Goal: Transaction & Acquisition: Purchase product/service

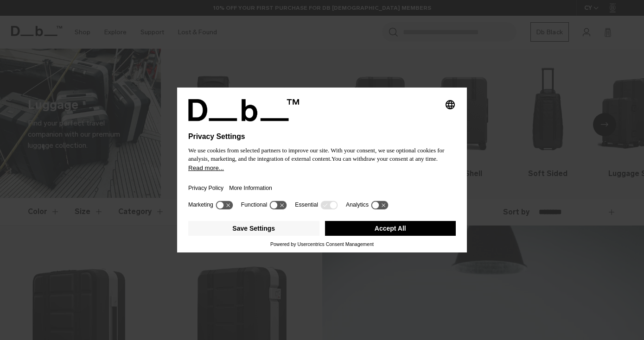
click at [333, 181] on div "Privacy Policy More Information" at bounding box center [321, 185] width 267 height 27
click at [368, 232] on button "Accept All" at bounding box center [390, 228] width 131 height 15
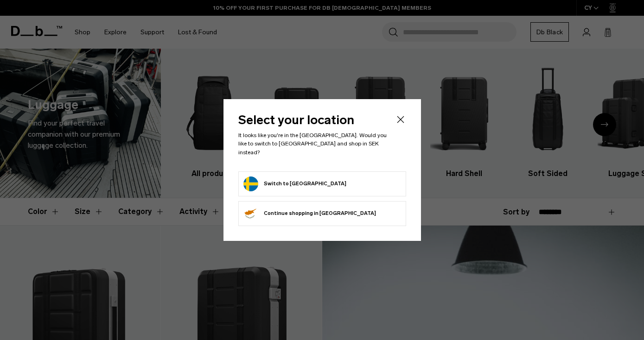
click at [315, 177] on form "Switch to Sweden" at bounding box center [322, 184] width 158 height 15
click at [398, 125] on icon "Close" at bounding box center [400, 119] width 11 height 11
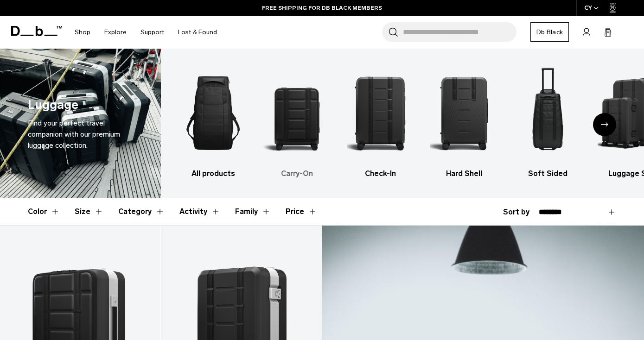
click at [294, 128] on img "2 / 6" at bounding box center [296, 113] width 67 height 101
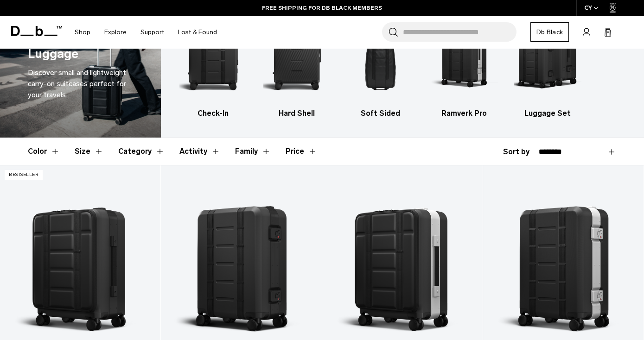
scroll to position [76, 0]
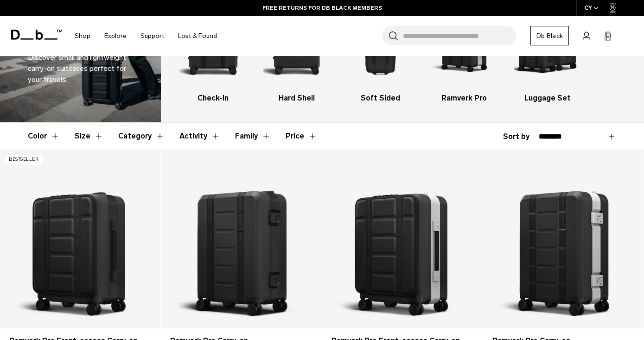
click at [129, 134] on button "Category" at bounding box center [141, 136] width 46 height 27
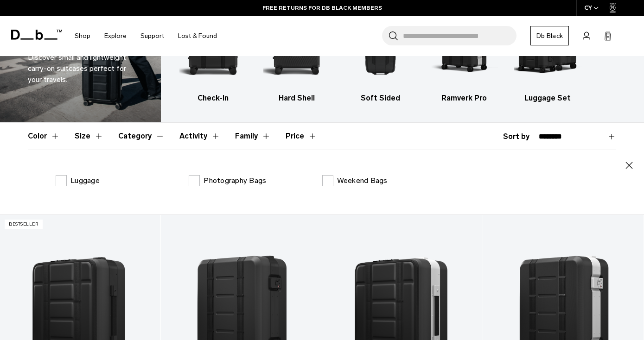
click at [136, 133] on button "Category" at bounding box center [141, 136] width 46 height 27
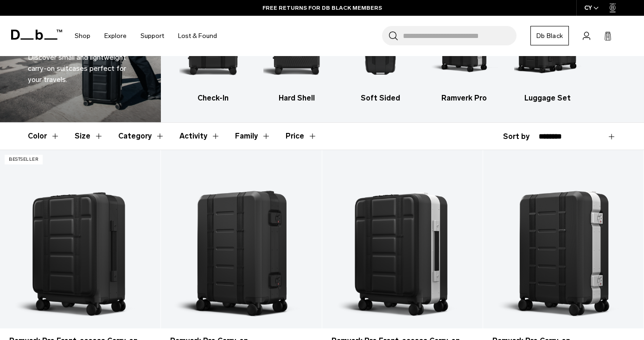
click at [88, 133] on button "Size" at bounding box center [89, 136] width 29 height 27
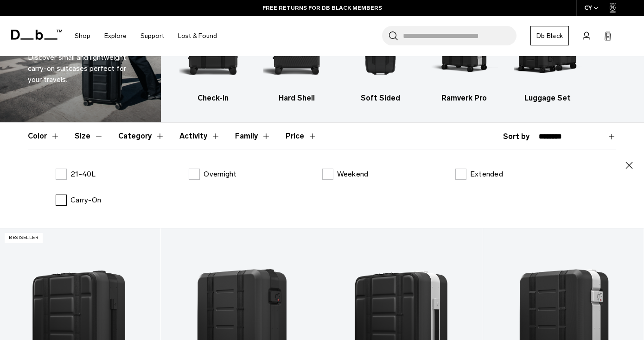
click at [65, 201] on label "Carry-On" at bounding box center [78, 200] width 45 height 11
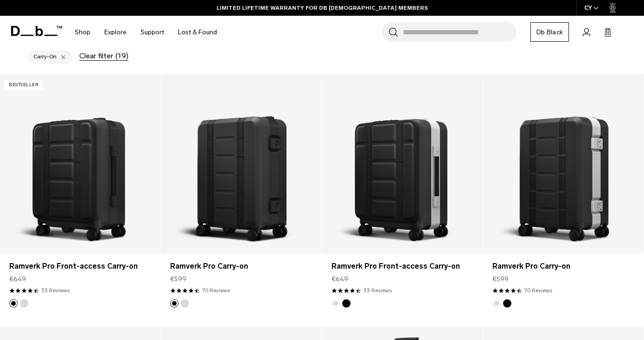
scroll to position [274, 0]
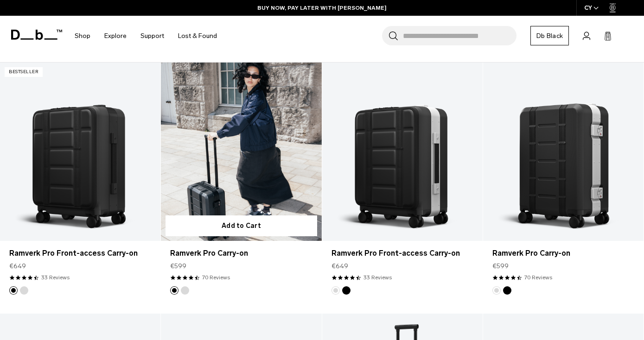
click at [252, 183] on link "Ramverk Pro Carry-on" at bounding box center [241, 152] width 160 height 178
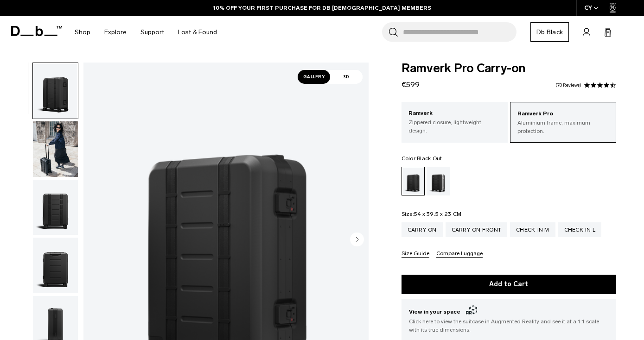
scroll to position [26, 0]
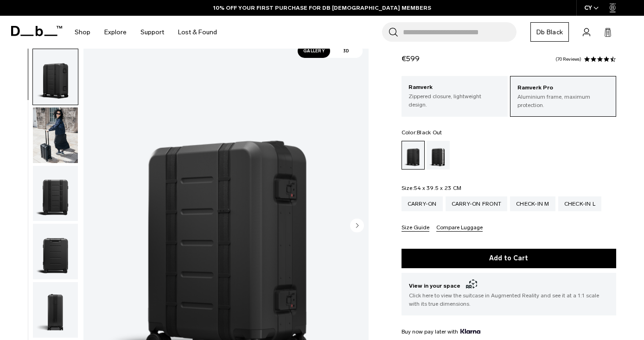
click at [56, 200] on img "button" at bounding box center [55, 194] width 45 height 56
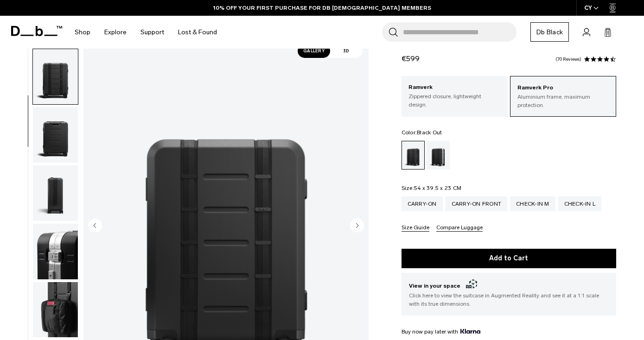
click at [55, 214] on img "button" at bounding box center [55, 193] width 45 height 56
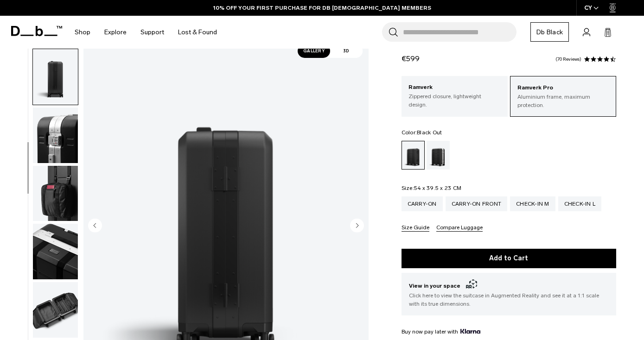
scroll to position [0, 0]
click at [55, 148] on img "button" at bounding box center [55, 135] width 45 height 56
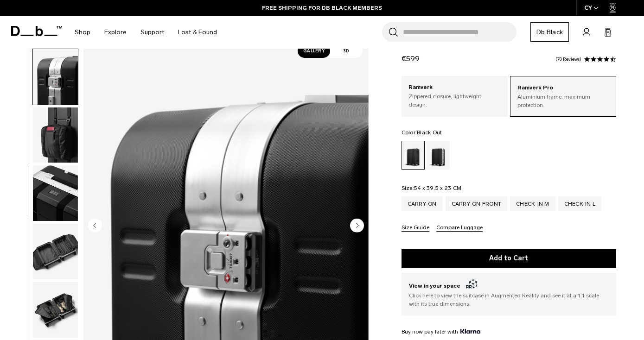
click at [60, 137] on img "button" at bounding box center [55, 135] width 45 height 56
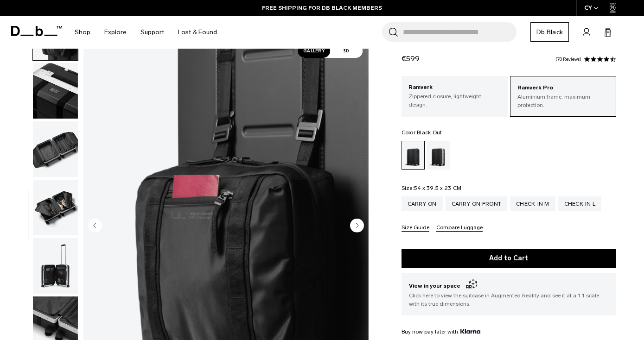
scroll to position [410, 0]
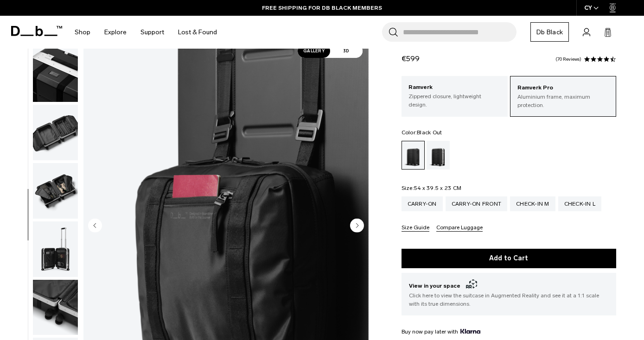
click at [61, 132] on img "button" at bounding box center [55, 133] width 45 height 56
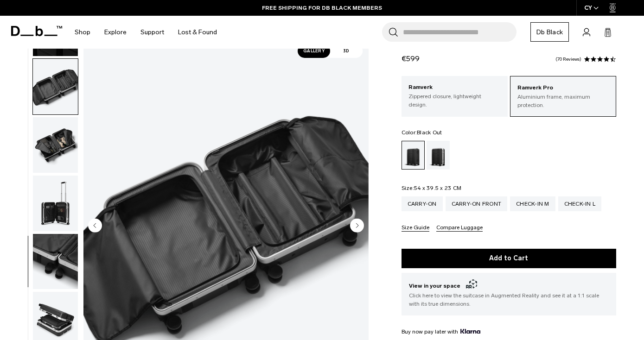
scroll to position [458, 0]
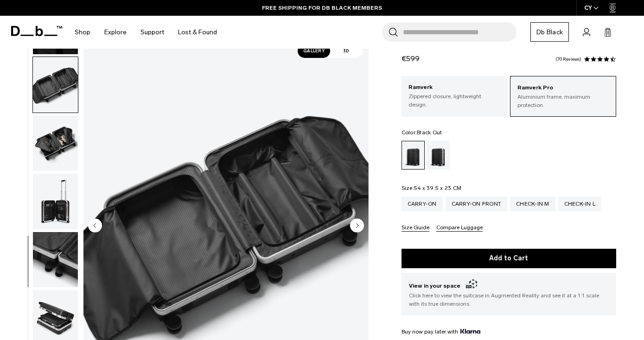
click at [61, 132] on img "button" at bounding box center [55, 143] width 45 height 56
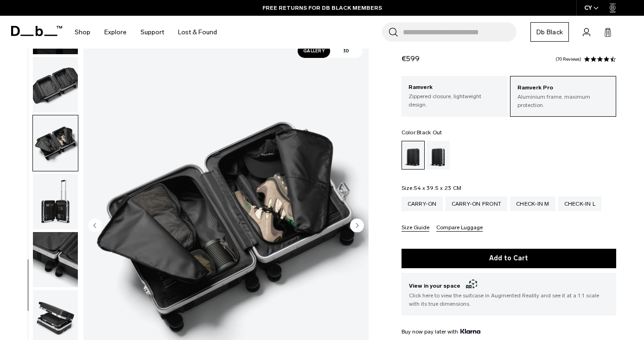
click at [63, 206] on img "button" at bounding box center [55, 202] width 45 height 56
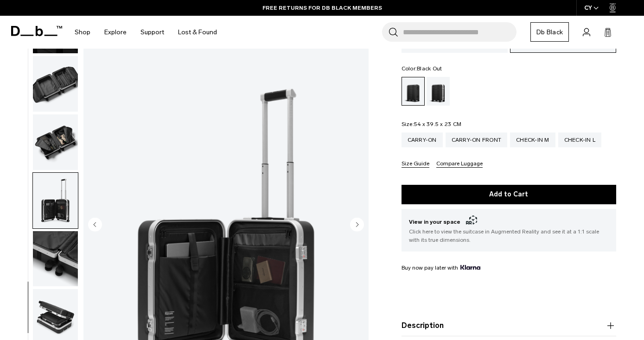
scroll to position [95, 0]
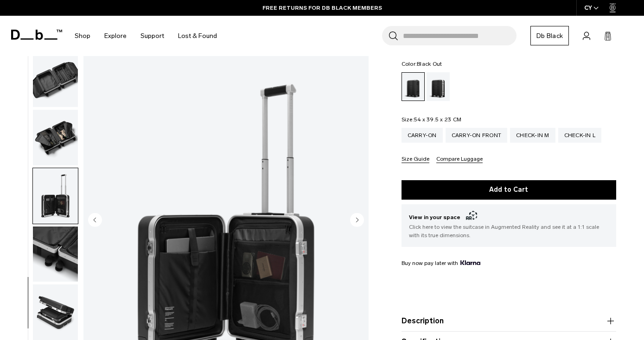
click at [61, 252] on img "button" at bounding box center [55, 254] width 45 height 56
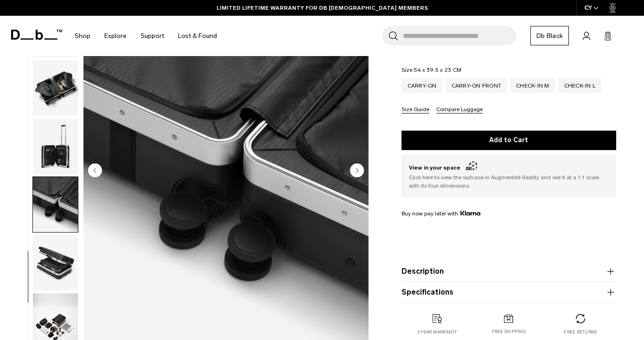
scroll to position [154, 0]
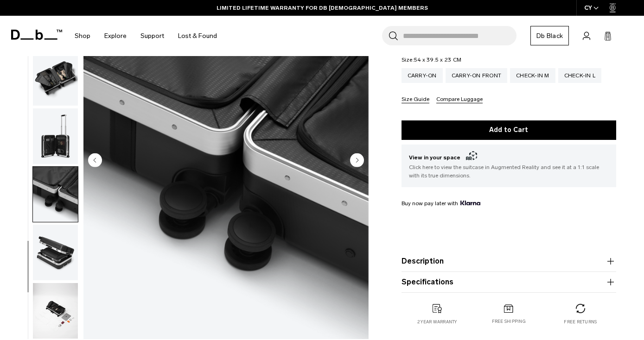
click at [59, 257] on img "button" at bounding box center [55, 253] width 45 height 56
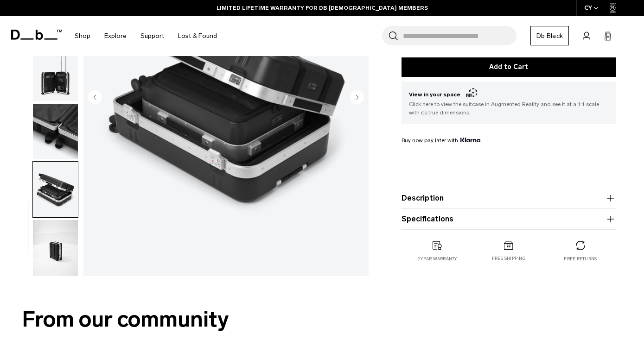
scroll to position [225, 0]
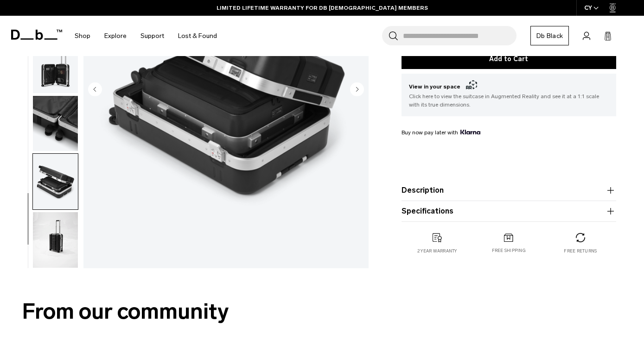
click at [58, 238] on img "button" at bounding box center [55, 240] width 45 height 56
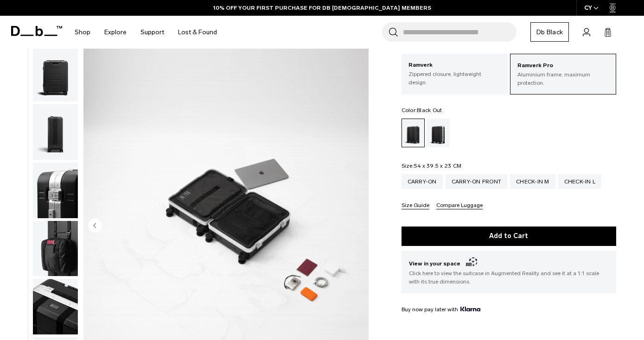
scroll to position [0, 0]
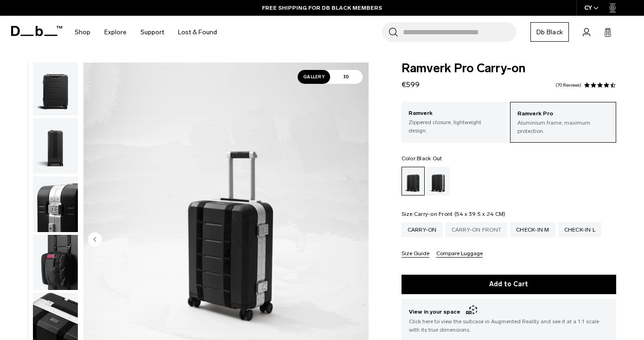
click at [468, 227] on div "Carry-on Front" at bounding box center [476, 229] width 62 height 15
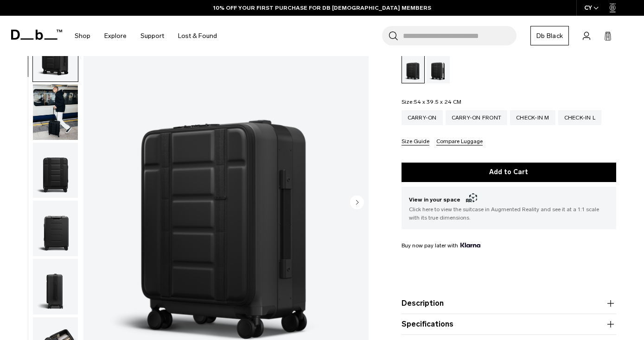
scroll to position [111, 0]
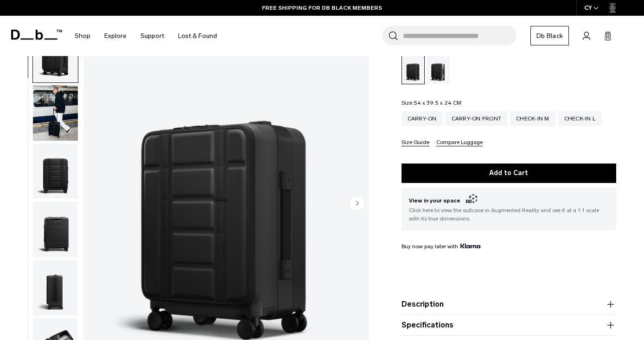
click at [52, 233] on img "button" at bounding box center [55, 230] width 45 height 56
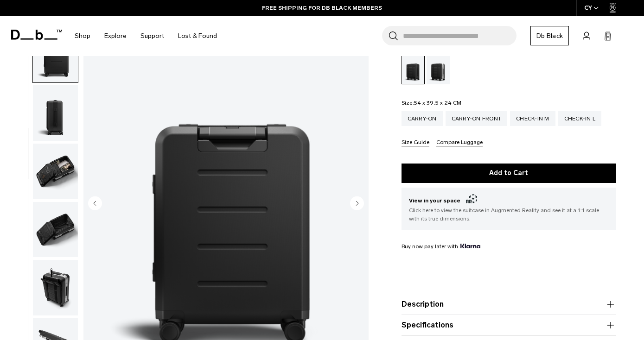
click at [63, 165] on img "button" at bounding box center [55, 172] width 45 height 56
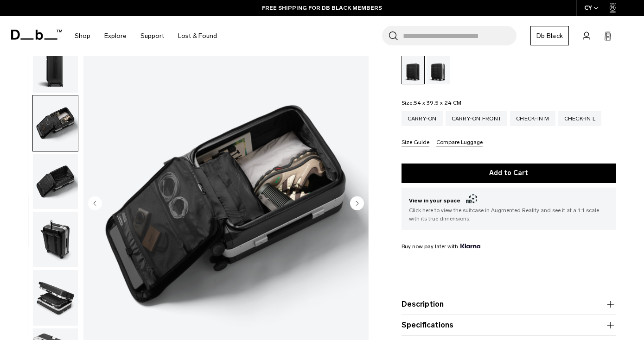
scroll to position [225, 0]
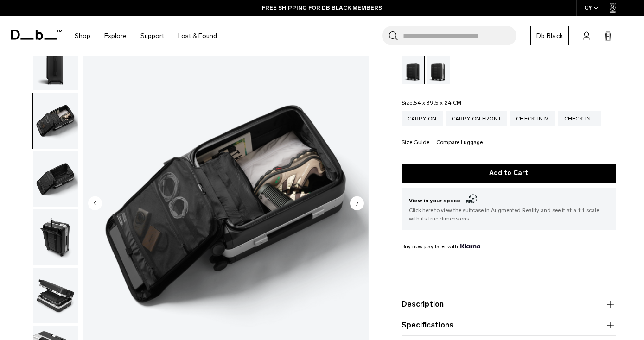
click at [50, 224] on img "button" at bounding box center [55, 237] width 45 height 56
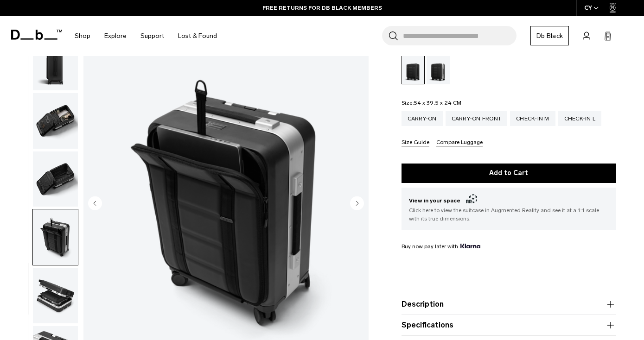
click at [53, 282] on img "button" at bounding box center [55, 296] width 45 height 56
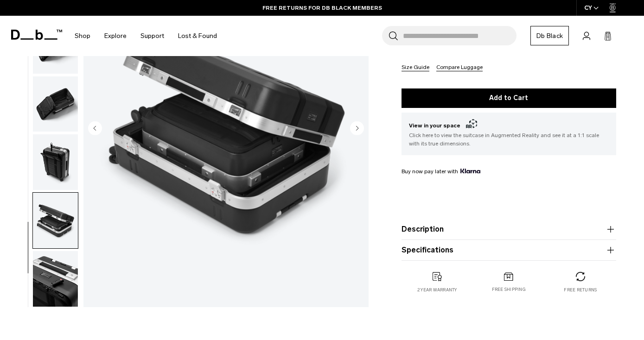
scroll to position [202, 0]
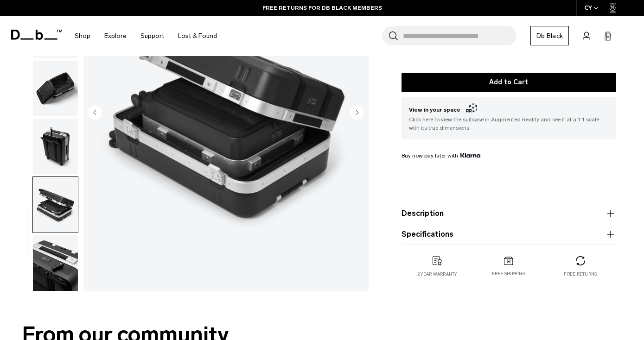
click at [54, 269] on img "button" at bounding box center [55, 263] width 45 height 56
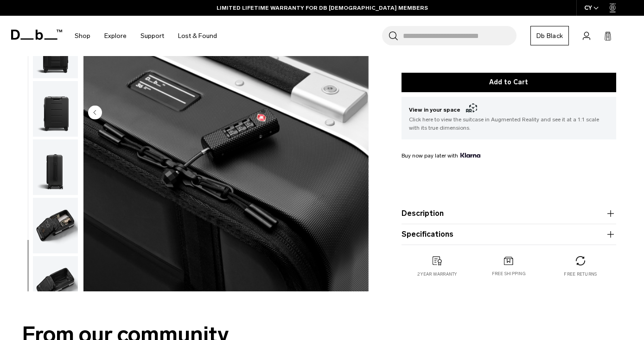
scroll to position [0, 0]
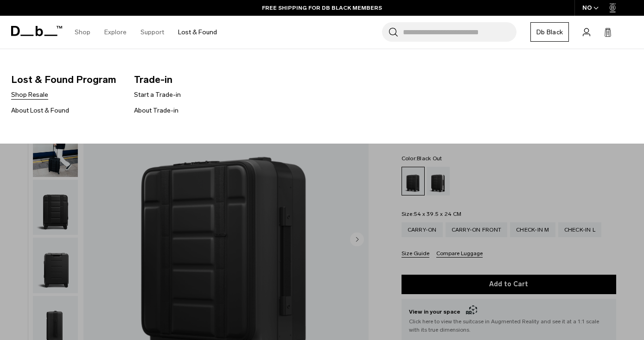
click at [34, 94] on link "Shop Resale" at bounding box center [29, 95] width 37 height 10
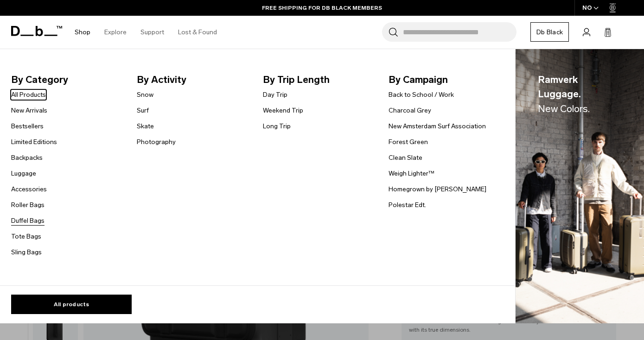
click at [22, 222] on link "Duffel Bags" at bounding box center [27, 221] width 33 height 10
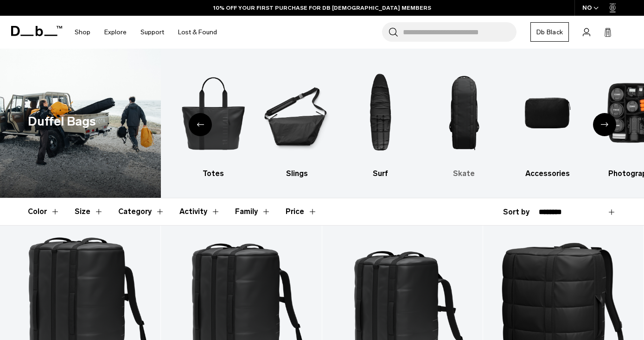
click at [467, 109] on img "8 / 10" at bounding box center [463, 113] width 67 height 101
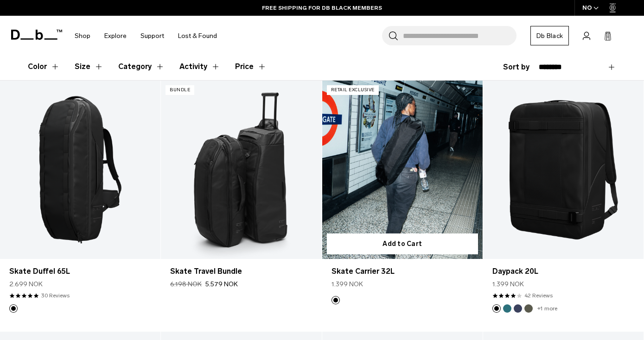
scroll to position [149, 0]
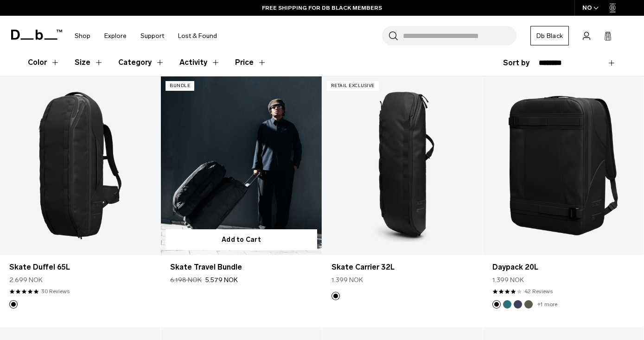
click at [260, 193] on link "Skate Travel Bundle" at bounding box center [241, 165] width 160 height 178
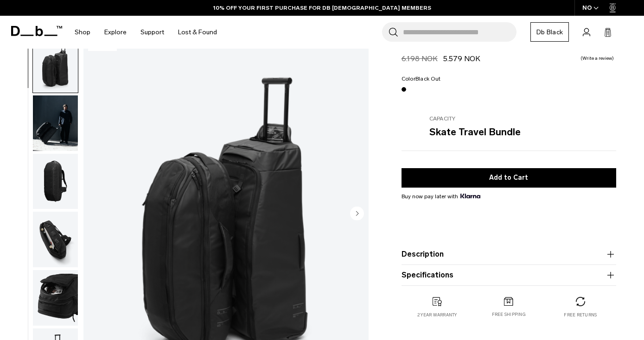
click at [53, 128] on img "button" at bounding box center [55, 123] width 45 height 56
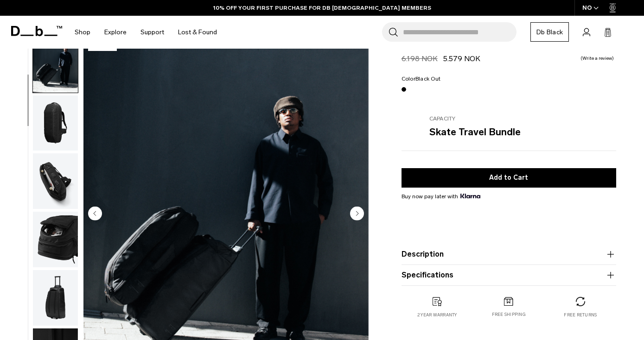
click at [56, 132] on img "button" at bounding box center [55, 123] width 45 height 56
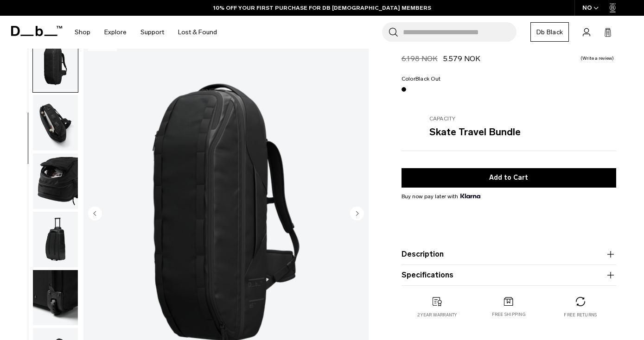
click at [56, 132] on img "button" at bounding box center [55, 123] width 45 height 56
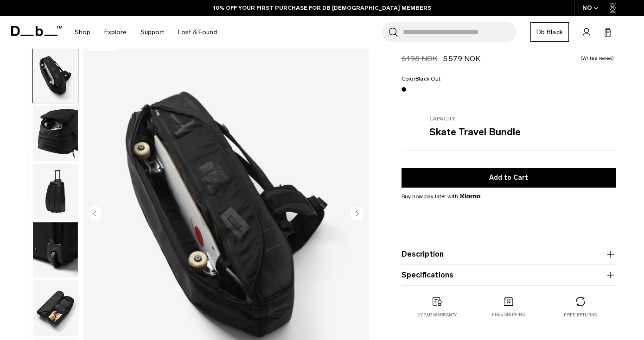
scroll to position [167, 0]
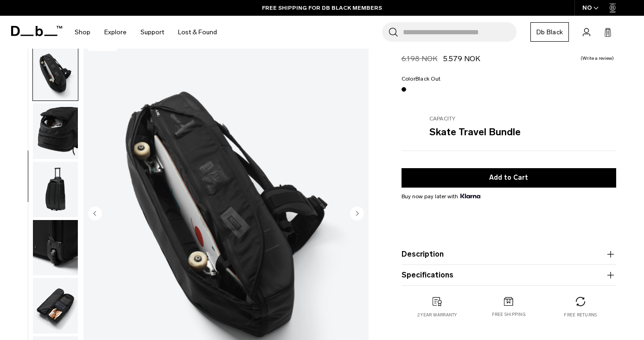
click at [55, 185] on img "button" at bounding box center [55, 190] width 45 height 56
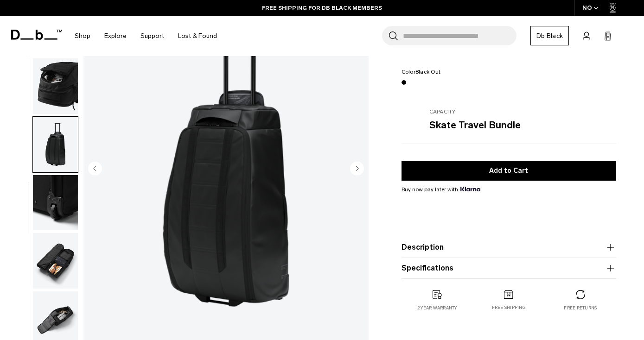
scroll to position [72, 0]
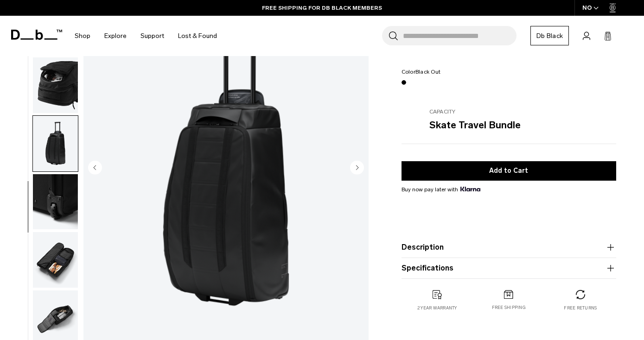
click at [55, 191] on img "button" at bounding box center [55, 202] width 45 height 56
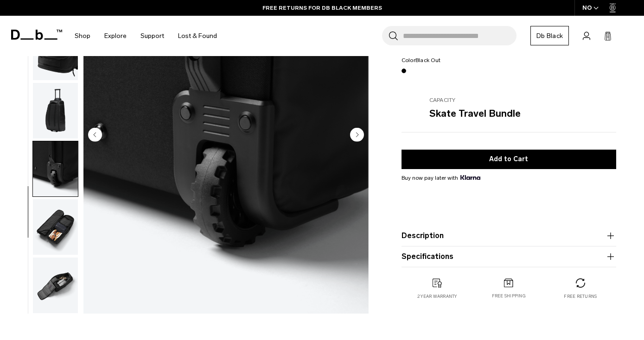
scroll to position [108, 0]
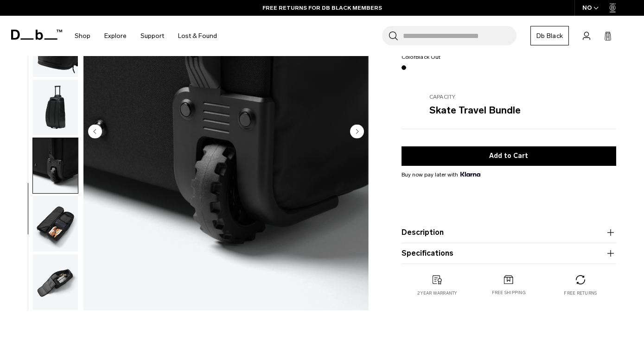
click at [56, 226] on img "button" at bounding box center [55, 224] width 45 height 56
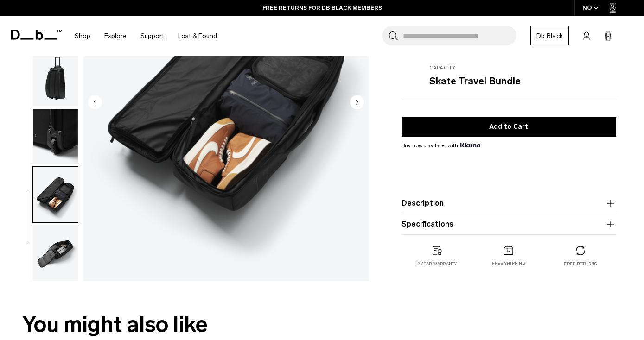
scroll to position [143, 0]
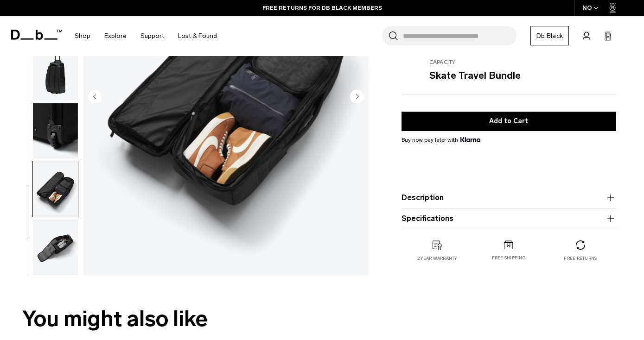
click at [58, 239] on img "button" at bounding box center [55, 248] width 45 height 56
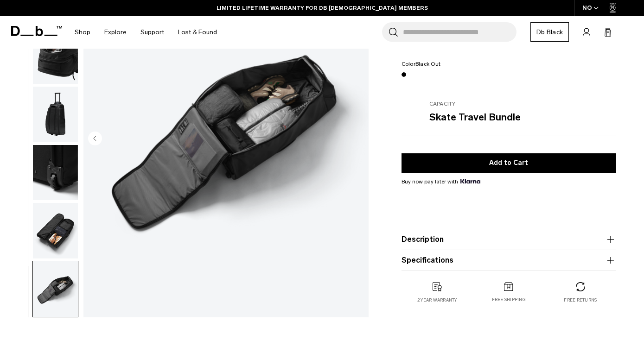
scroll to position [14, 0]
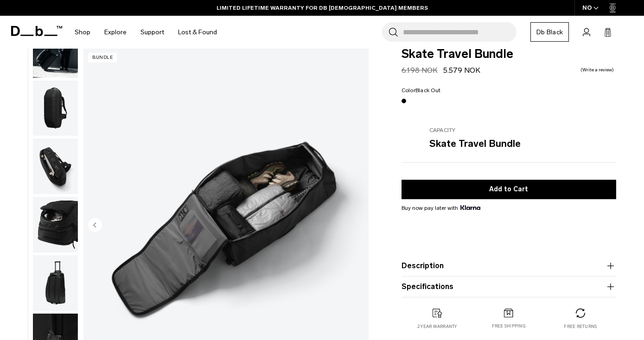
click at [56, 266] on img "button" at bounding box center [55, 283] width 45 height 56
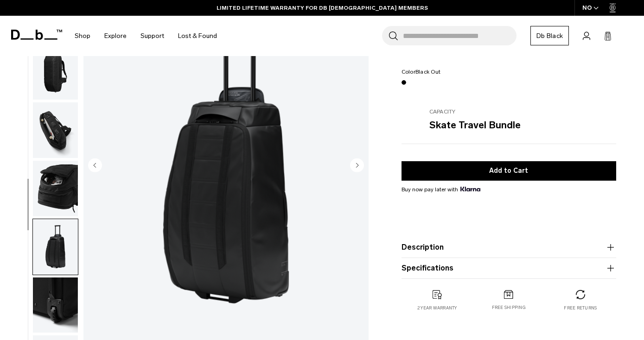
scroll to position [0, 0]
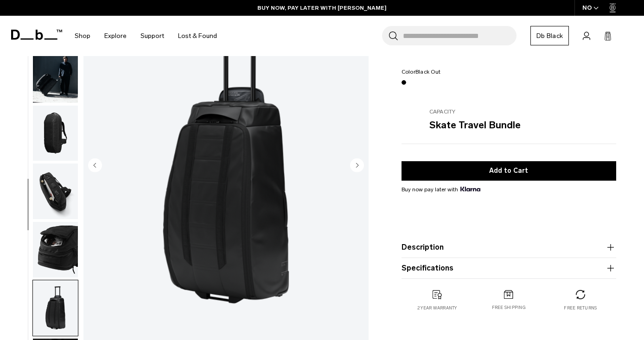
click at [53, 192] on img "button" at bounding box center [55, 192] width 45 height 56
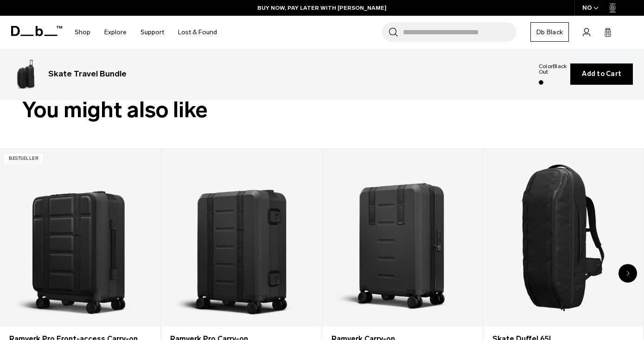
scroll to position [413, 0]
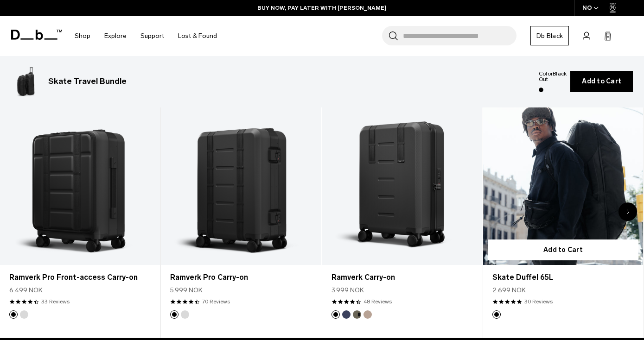
click at [533, 212] on link "Skate Duffel 65L" at bounding box center [563, 177] width 160 height 178
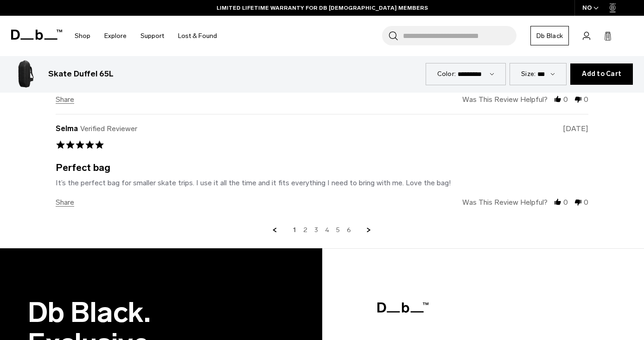
scroll to position [2679, 0]
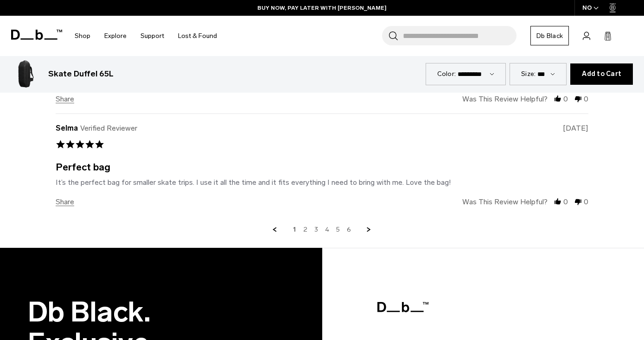
click at [306, 226] on link "2" at bounding box center [305, 230] width 4 height 8
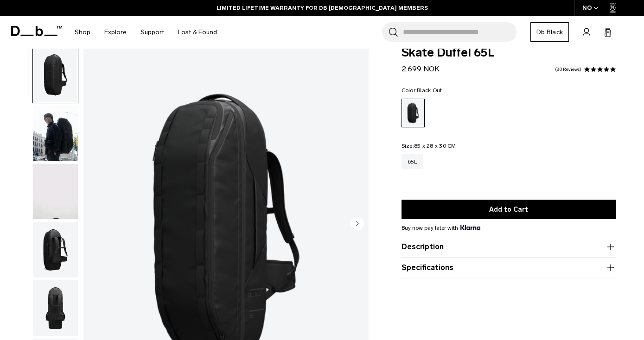
scroll to position [0, 0]
